Goal: Transaction & Acquisition: Purchase product/service

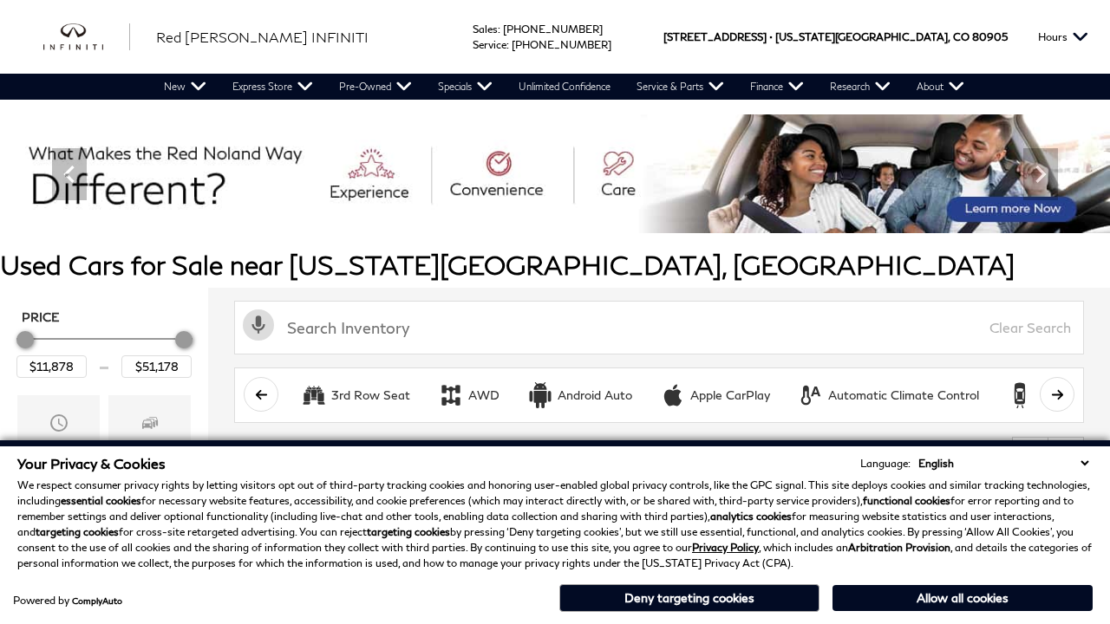
scroll to position [976, 0]
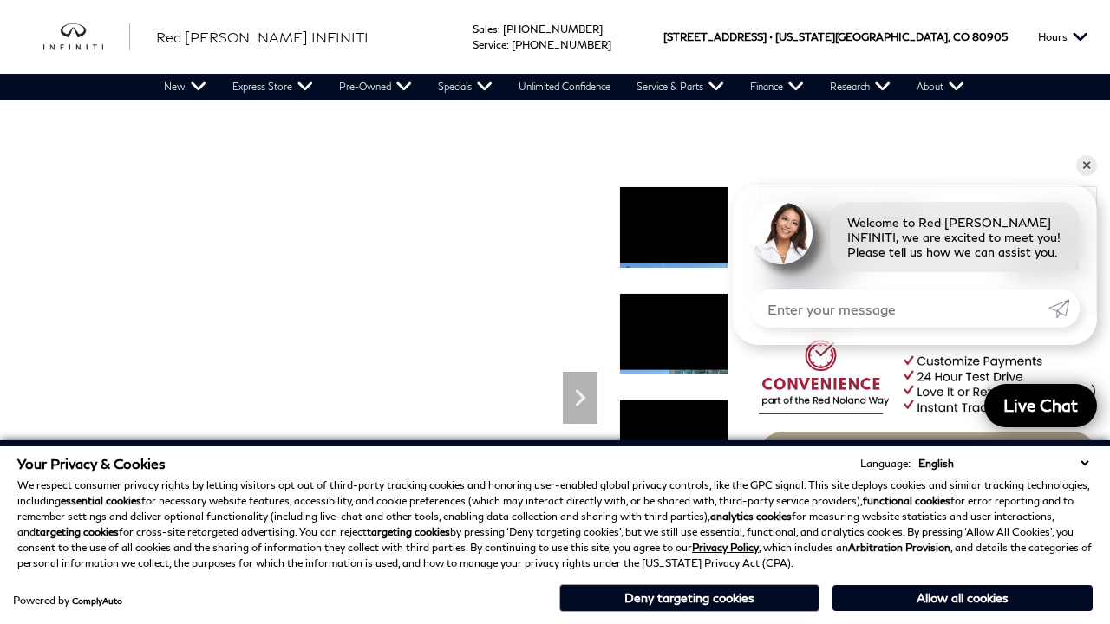
scroll to position [1494, 0]
